Goal: Information Seeking & Learning: Compare options

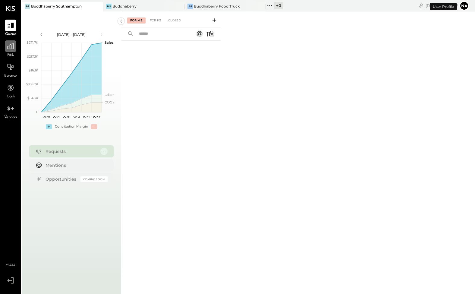
click at [13, 46] on icon at bounding box center [11, 46] width 6 height 6
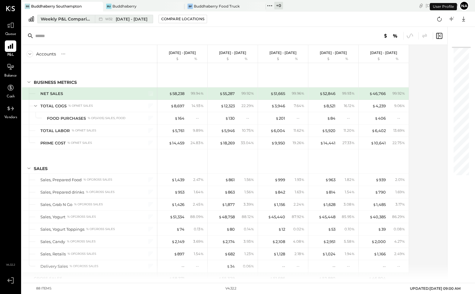
click at [84, 17] on div "Weekly P&L Comparison" at bounding box center [66, 19] width 51 height 6
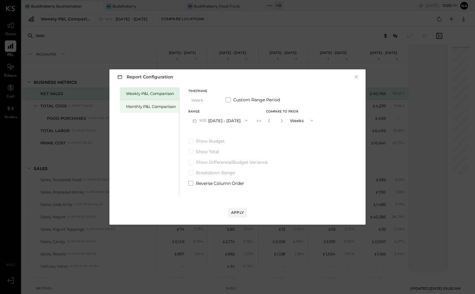
click at [158, 106] on div "Monthly P&L Comparison" at bounding box center [151, 107] width 50 height 6
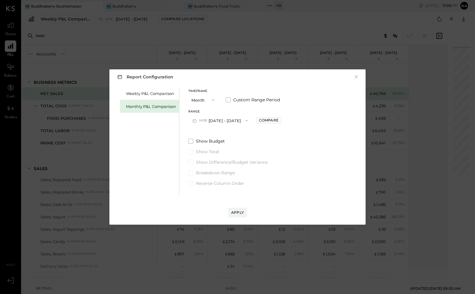
click at [219, 120] on button "M08 [DATE] - [DATE]" at bounding box center [220, 120] width 64 height 11
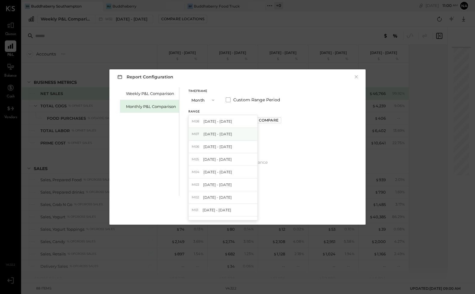
click at [219, 132] on span "[DATE] - [DATE]" at bounding box center [217, 133] width 29 height 5
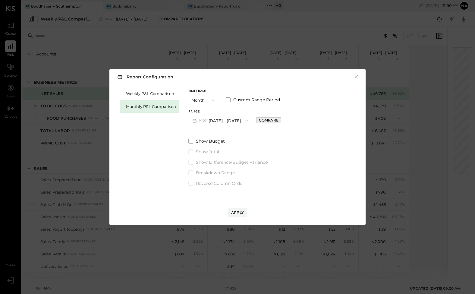
click at [270, 121] on div "Compare" at bounding box center [269, 120] width 20 height 5
click at [190, 143] on span at bounding box center [190, 141] width 5 height 5
click at [294, 119] on button "Months" at bounding box center [302, 120] width 30 height 11
click at [294, 129] on span "Years" at bounding box center [297, 131] width 10 height 4
click at [236, 209] on button "Apply" at bounding box center [237, 213] width 19 height 10
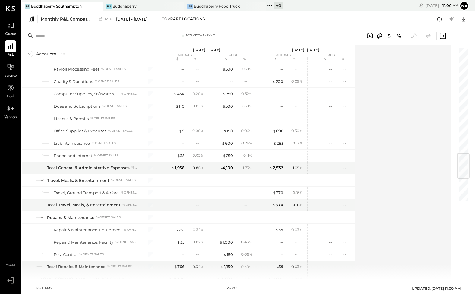
scroll to position [1094, 0]
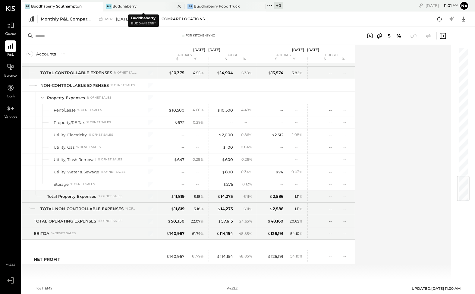
click at [132, 4] on div "Bu Buddhaberry" at bounding box center [139, 6] width 72 height 5
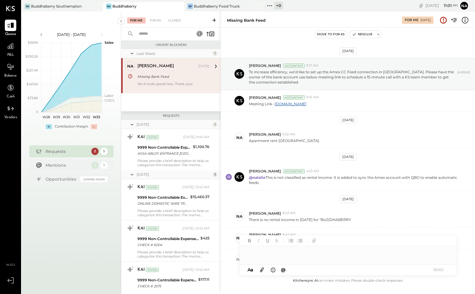
scroll to position [121, 0]
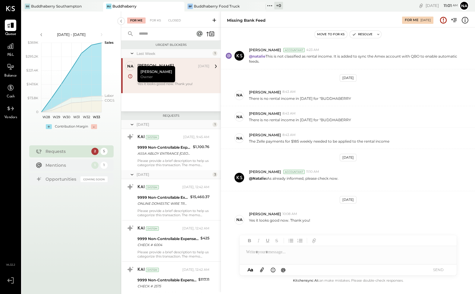
click at [17, 43] on div "P&L" at bounding box center [10, 48] width 17 height 17
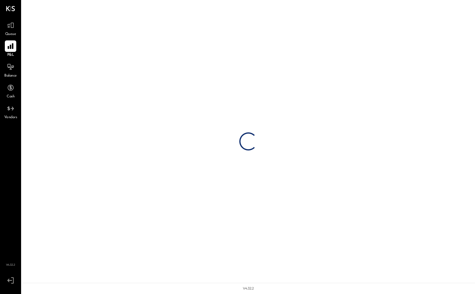
click at [12, 44] on icon at bounding box center [11, 46] width 6 height 6
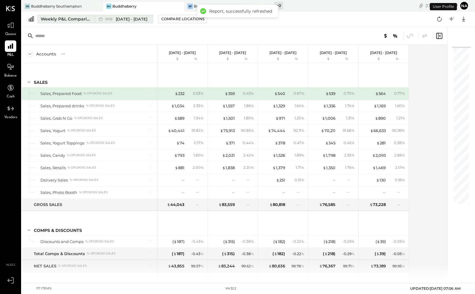
click at [59, 21] on div "Weekly P&L Comparison" at bounding box center [66, 19] width 51 height 6
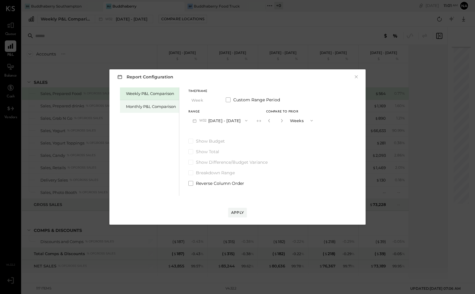
click at [154, 109] on div "Monthly P&L Comparison" at bounding box center [151, 107] width 50 height 6
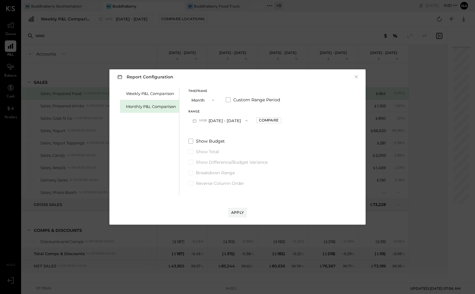
click at [218, 122] on button "M08 [DATE] - [DATE]" at bounding box center [220, 120] width 64 height 11
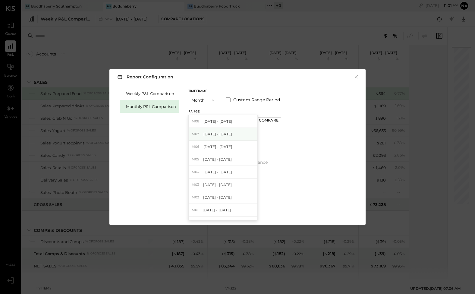
click at [215, 135] on span "[DATE] - [DATE]" at bounding box center [217, 133] width 29 height 5
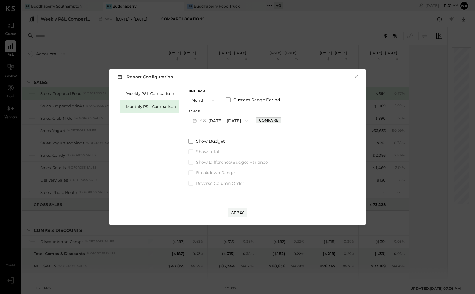
click at [265, 121] on div "Compare" at bounding box center [269, 120] width 20 height 5
click at [190, 142] on span at bounding box center [190, 141] width 5 height 5
click at [295, 120] on button "Months" at bounding box center [302, 120] width 30 height 11
click at [295, 131] on span "Years" at bounding box center [297, 131] width 10 height 4
click at [237, 215] on button "Apply" at bounding box center [237, 213] width 19 height 10
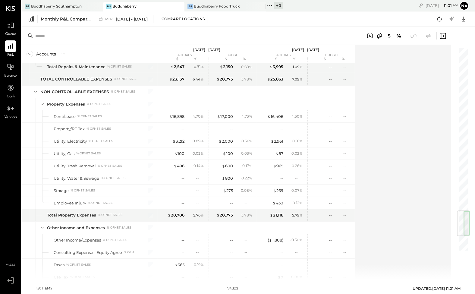
scroll to position [1502, 0]
